Goal: Task Accomplishment & Management: Manage account settings

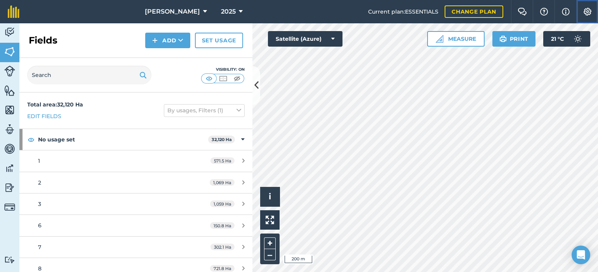
click at [585, 9] on img at bounding box center [587, 12] width 9 height 8
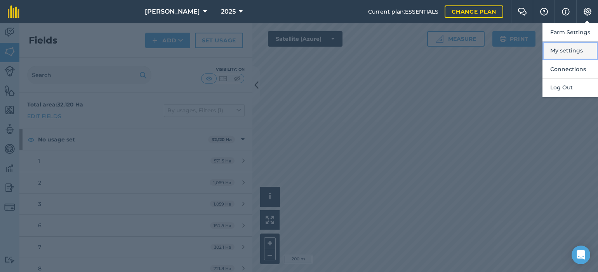
click at [570, 49] on button "My settings" at bounding box center [570, 51] width 56 height 18
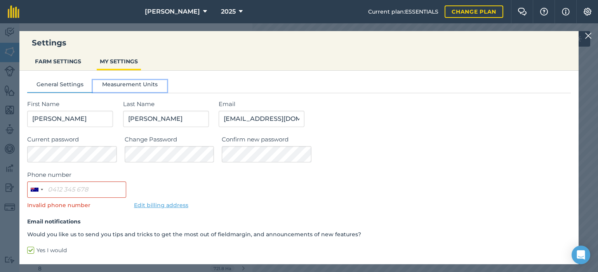
click at [138, 87] on button "Measurement Units" at bounding box center [130, 86] width 74 height 12
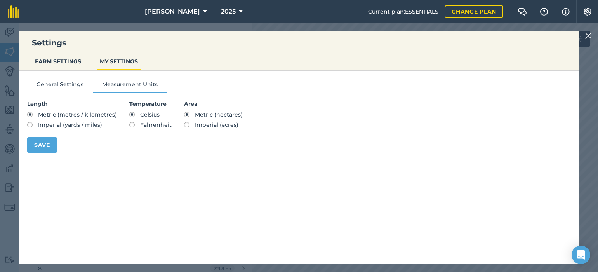
click at [184, 123] on label "Imperial (acres)" at bounding box center [213, 124] width 59 height 5
radio input "true"
radio input "false"
click at [35, 144] on button "Save" at bounding box center [42, 145] width 30 height 16
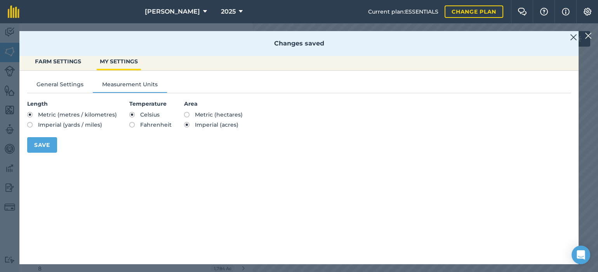
click at [574, 37] on img at bounding box center [573, 37] width 7 height 9
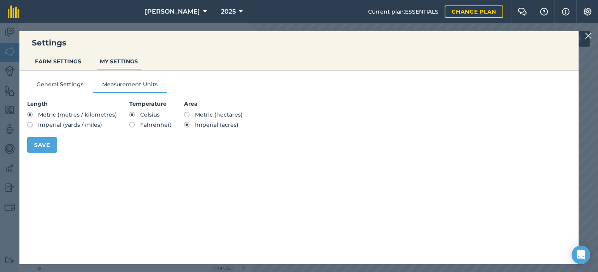
click at [587, 35] on img at bounding box center [588, 35] width 7 height 9
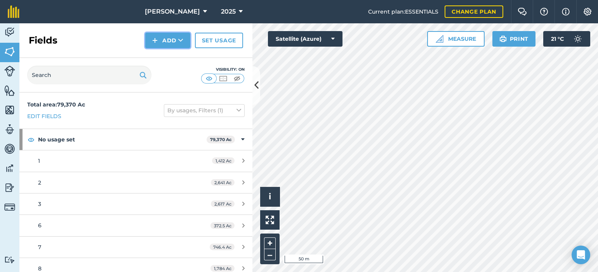
click at [157, 35] on button "Add" at bounding box center [167, 41] width 45 height 16
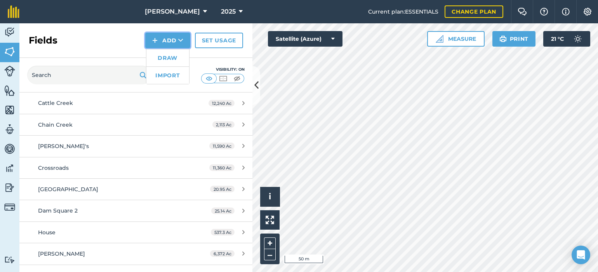
scroll to position [467, 0]
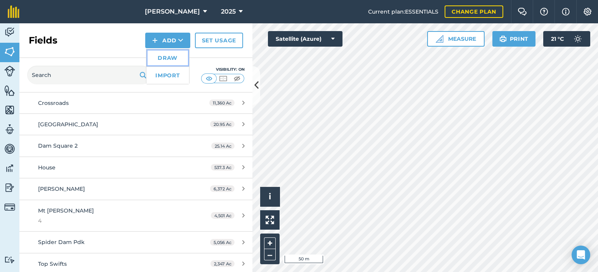
click at [169, 56] on link "Draw" at bounding box center [167, 57] width 43 height 17
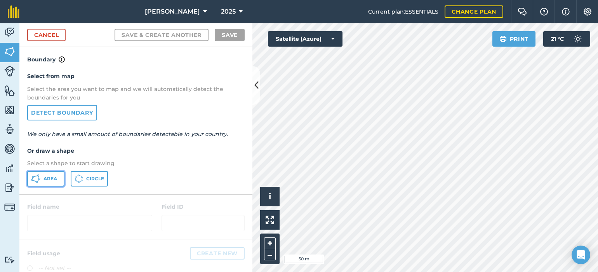
click at [45, 177] on span "Area" at bounding box center [50, 179] width 14 height 6
